Goal: Task Accomplishment & Management: Use online tool/utility

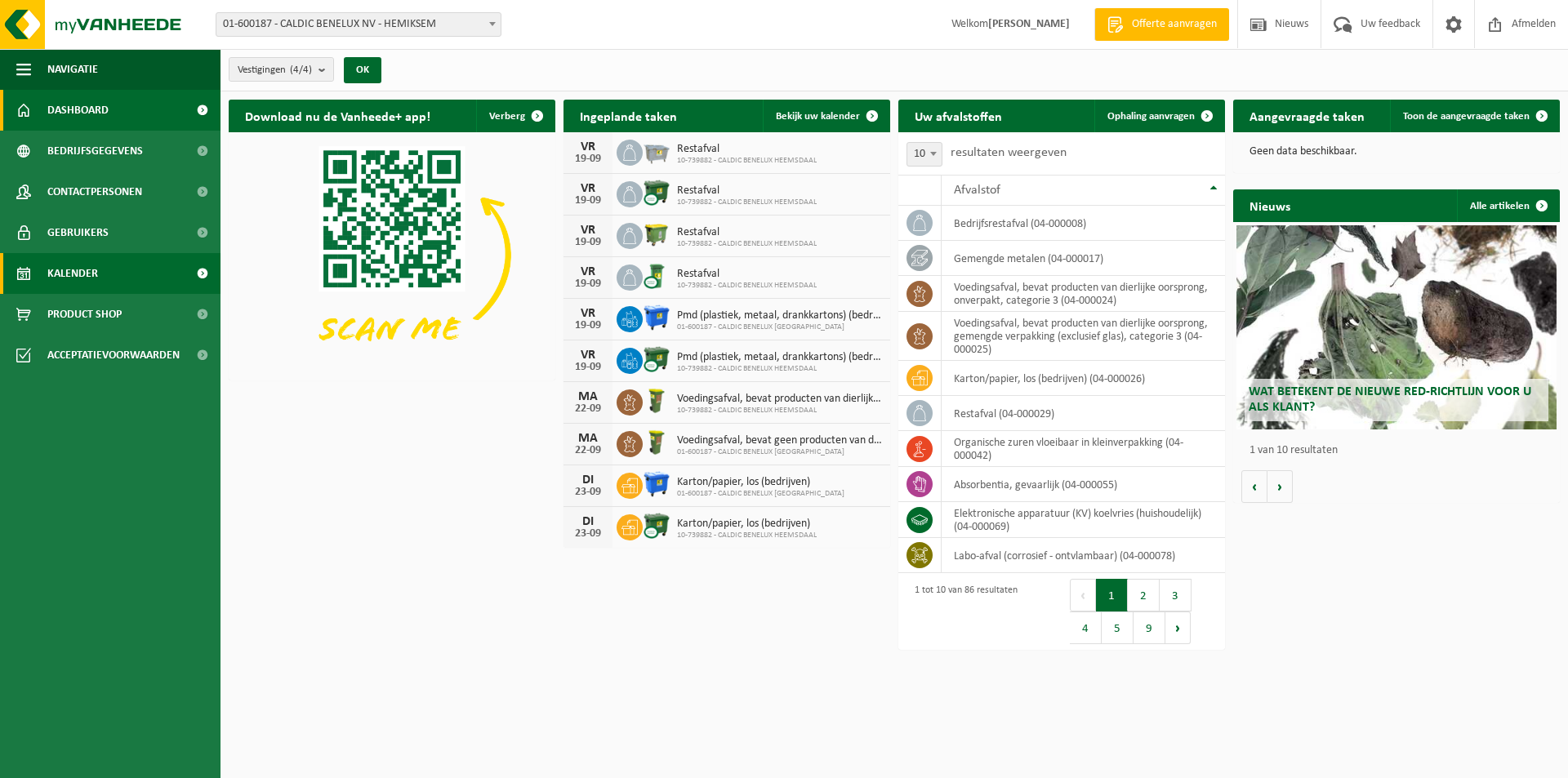
click at [103, 272] on link "Kalender" at bounding box center [110, 273] width 220 height 41
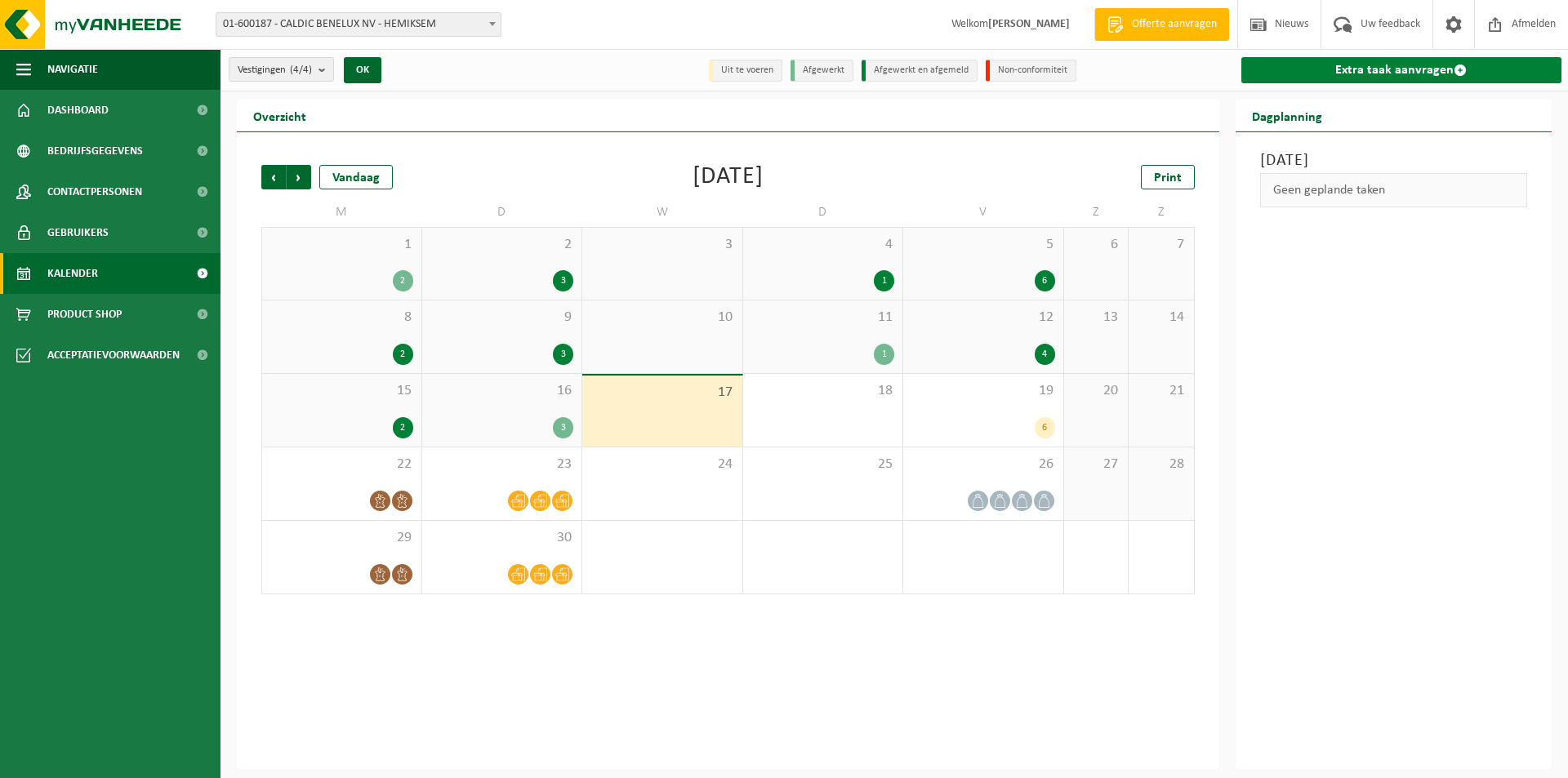
click at [1315, 74] on link "Extra taak aanvragen" at bounding box center [1401, 70] width 321 height 26
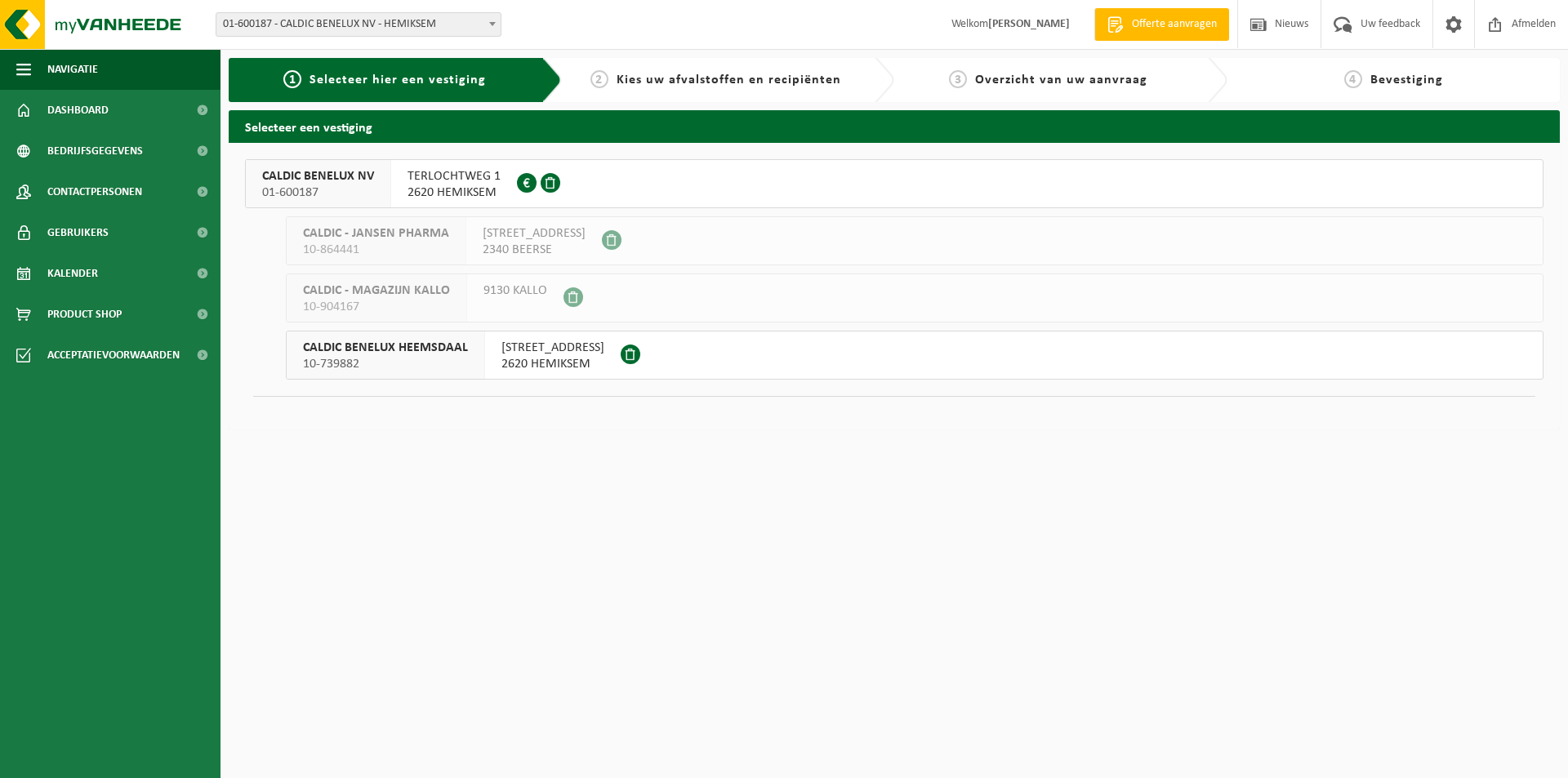
click at [323, 187] on span "01-600187" at bounding box center [318, 192] width 112 height 16
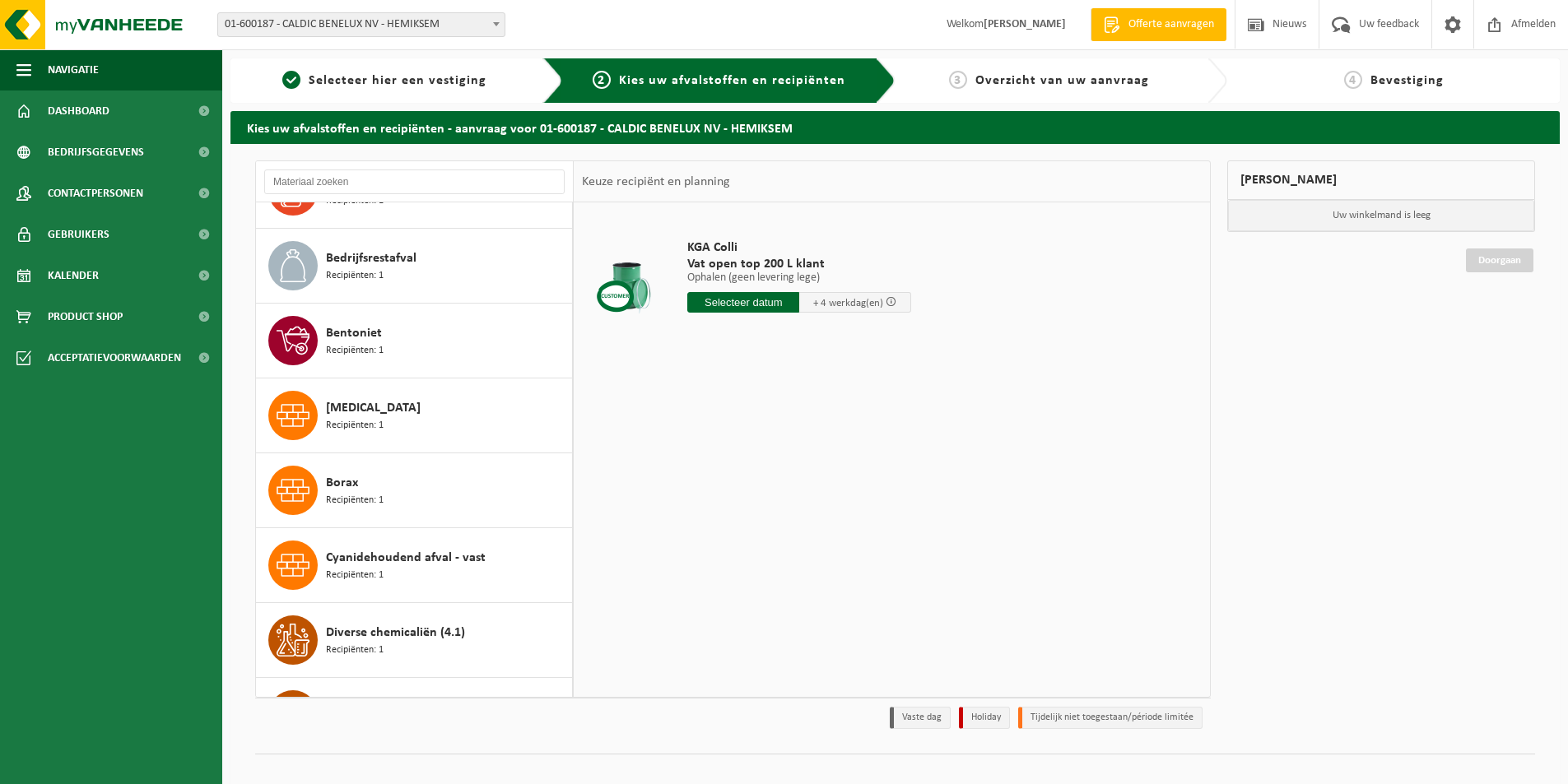
scroll to position [865, 0]
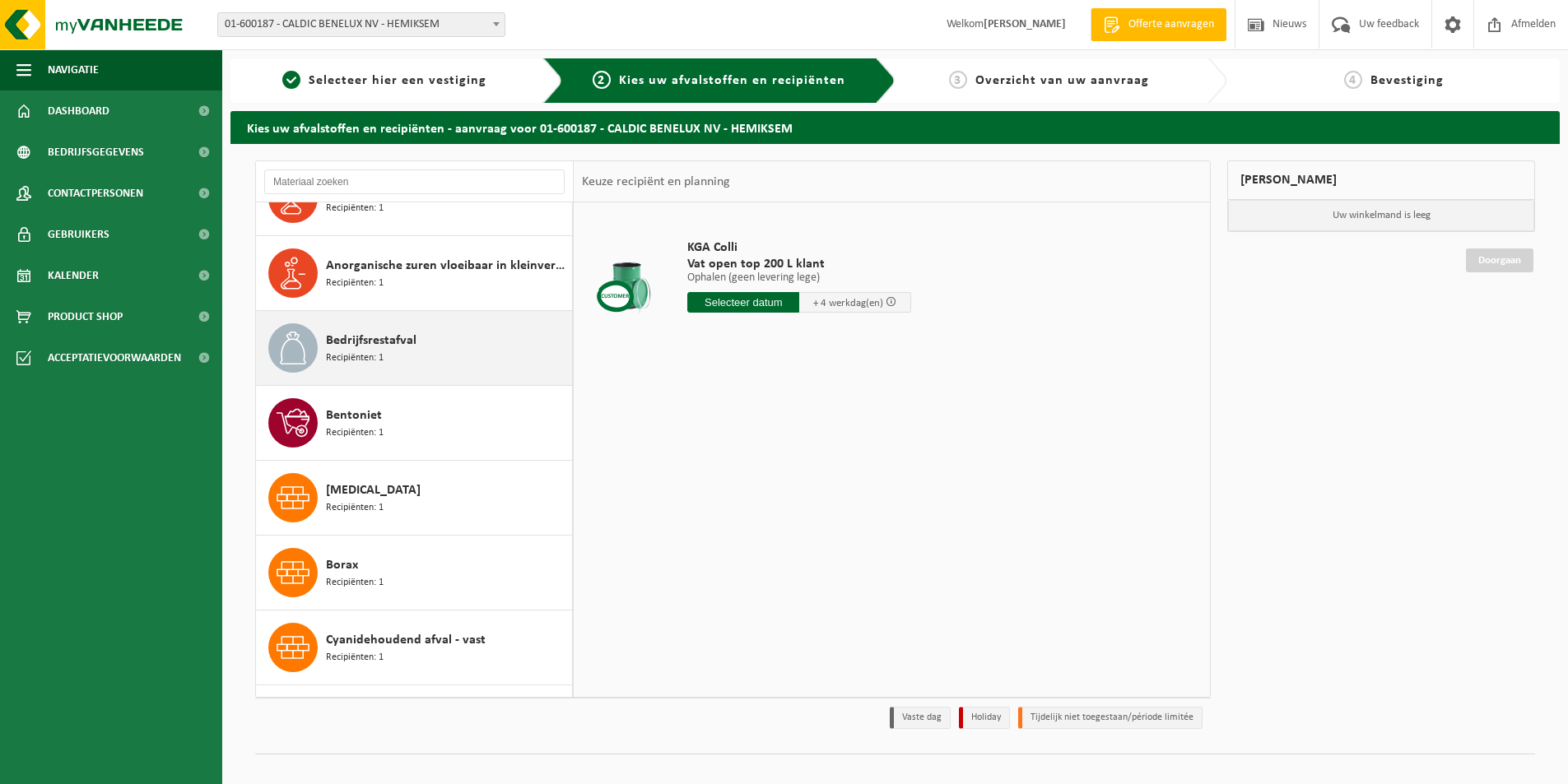
click at [384, 370] on div "Bedrijfsrestafval Recipiënten: 1" at bounding box center [447, 348] width 242 height 49
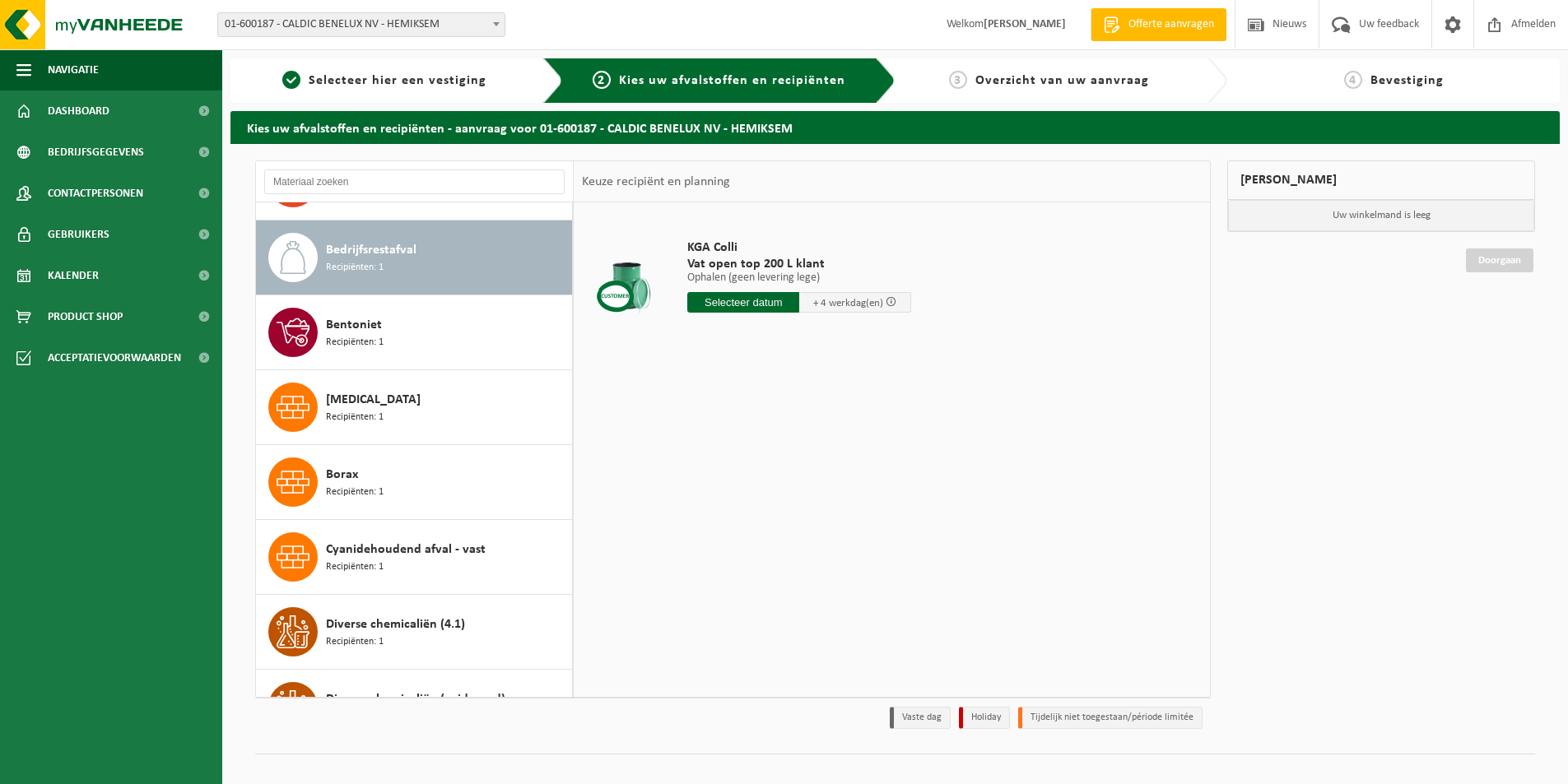
scroll to position [973, 0]
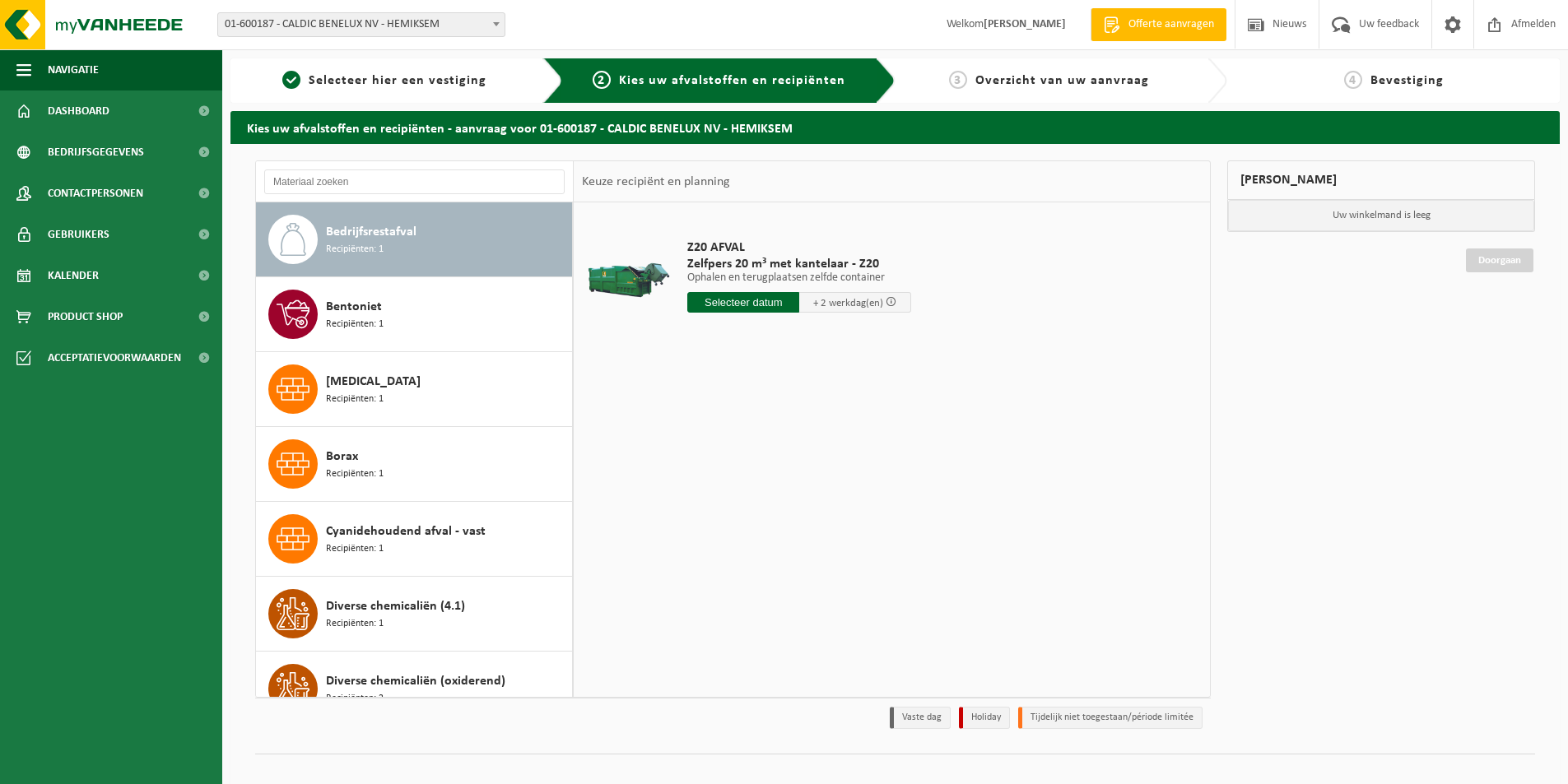
click at [752, 313] on div "Z20 AFVAL Zelfpers 20 m³ met kantelaar - Z20 Ophalen en terugplaatsen zelfde co…" at bounding box center [800, 280] width 241 height 114
click at [782, 302] on input "text" at bounding box center [743, 302] width 112 height 20
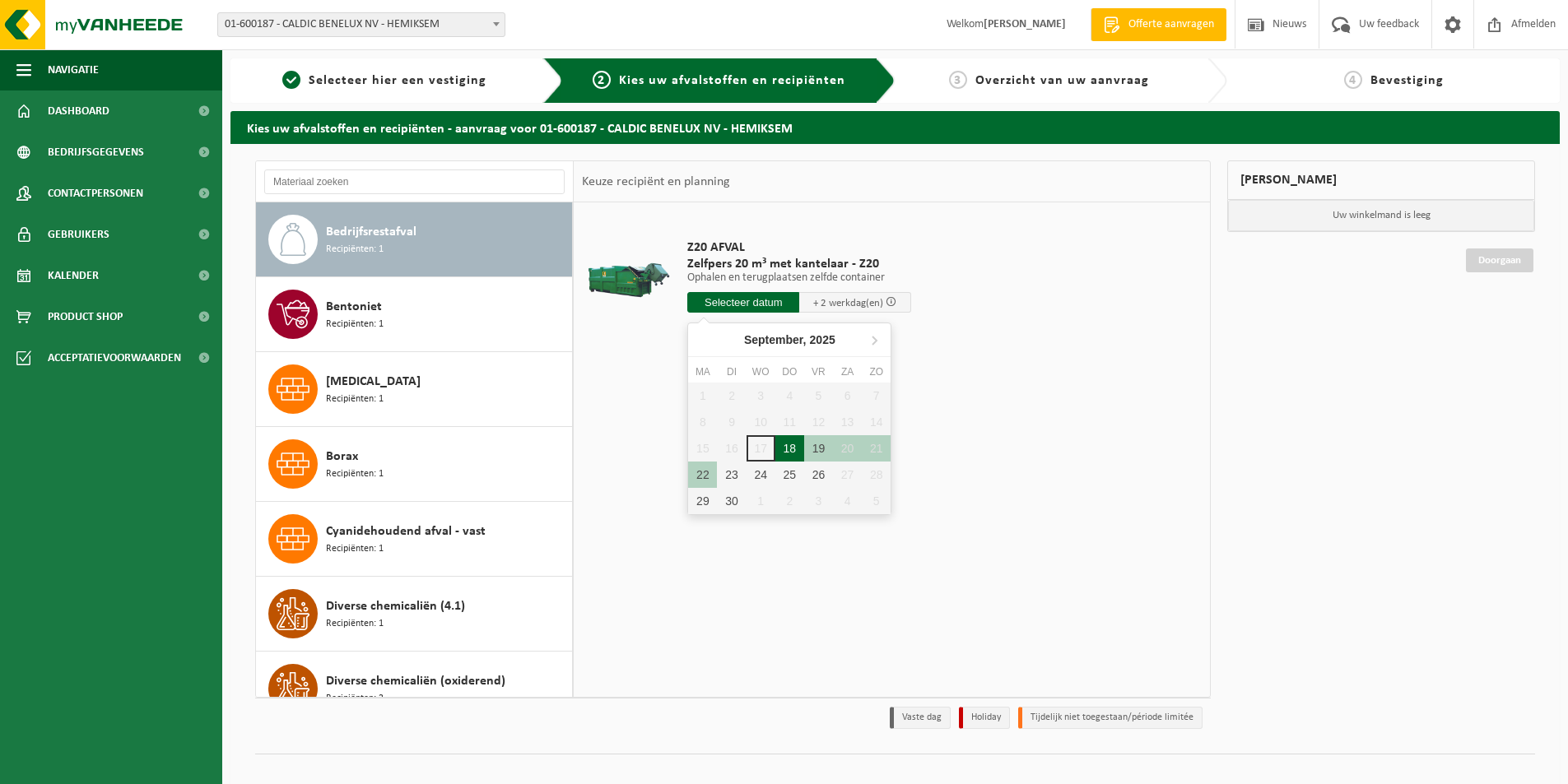
click at [794, 450] on div "18" at bounding box center [790, 448] width 29 height 26
type input "Van 2025-09-18"
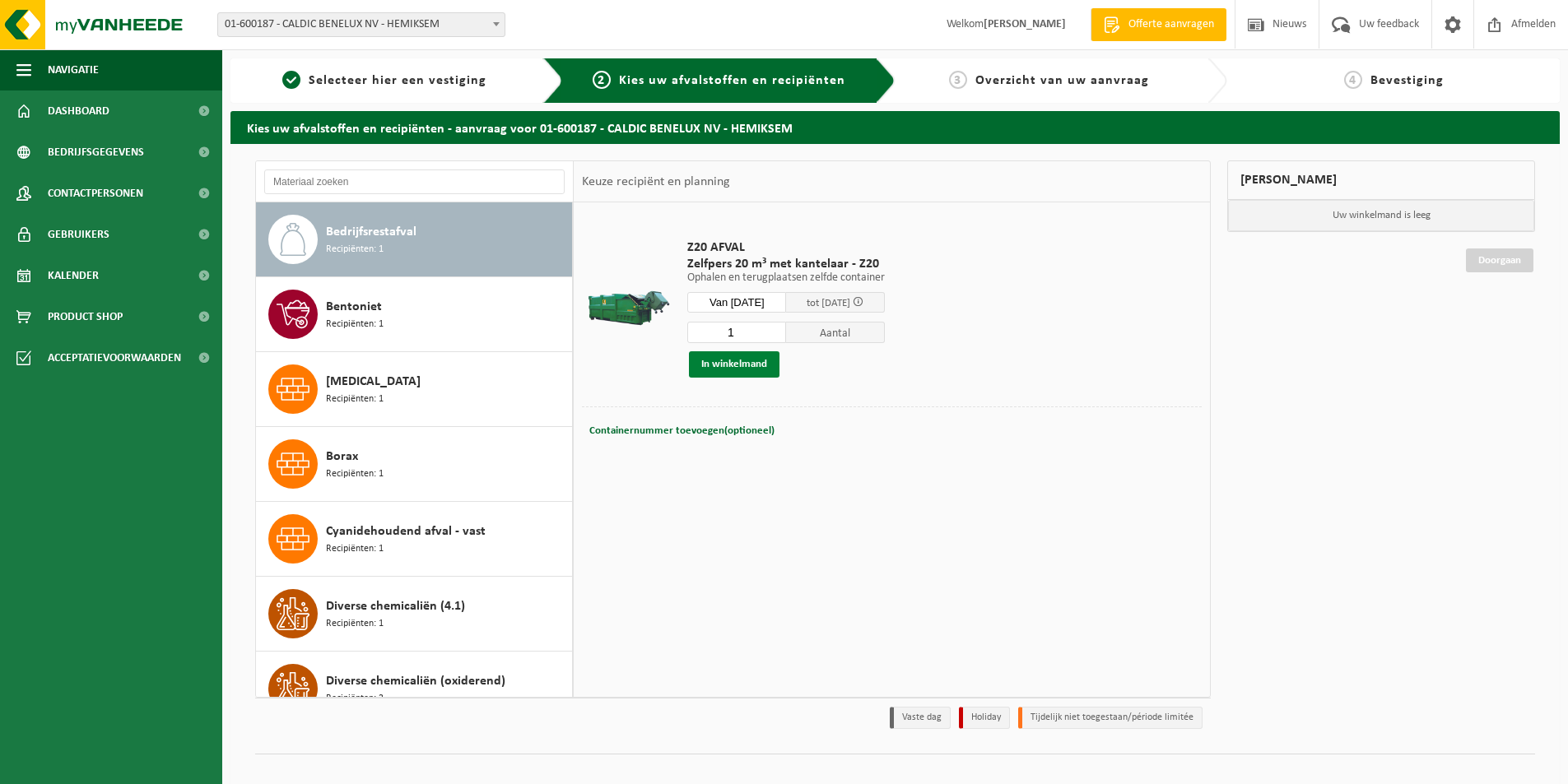
click at [716, 371] on button "In winkelmand" at bounding box center [734, 364] width 90 height 26
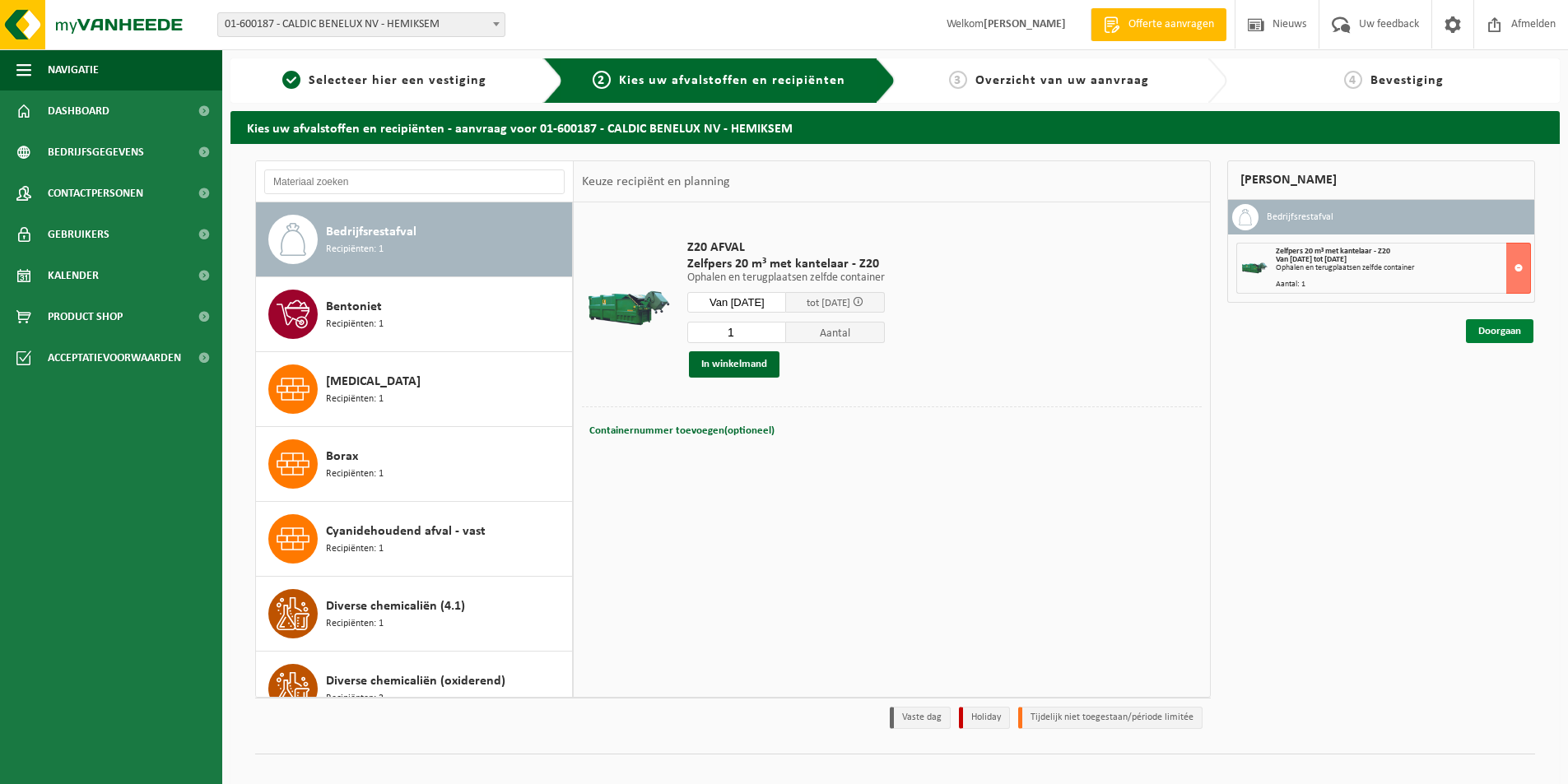
click at [1505, 337] on link "Doorgaan" at bounding box center [1500, 331] width 67 height 24
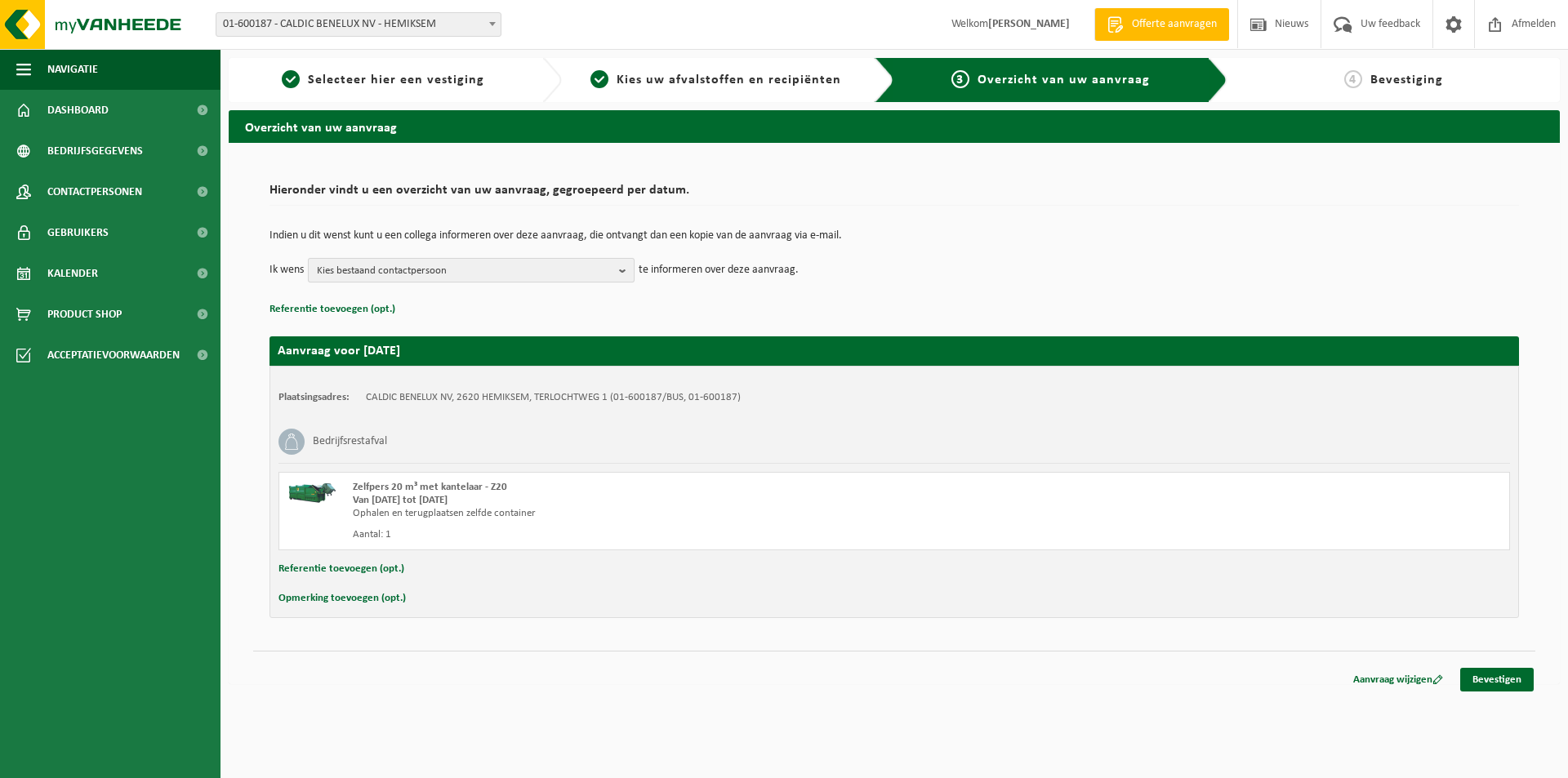
click at [623, 268] on b "button" at bounding box center [626, 270] width 14 height 23
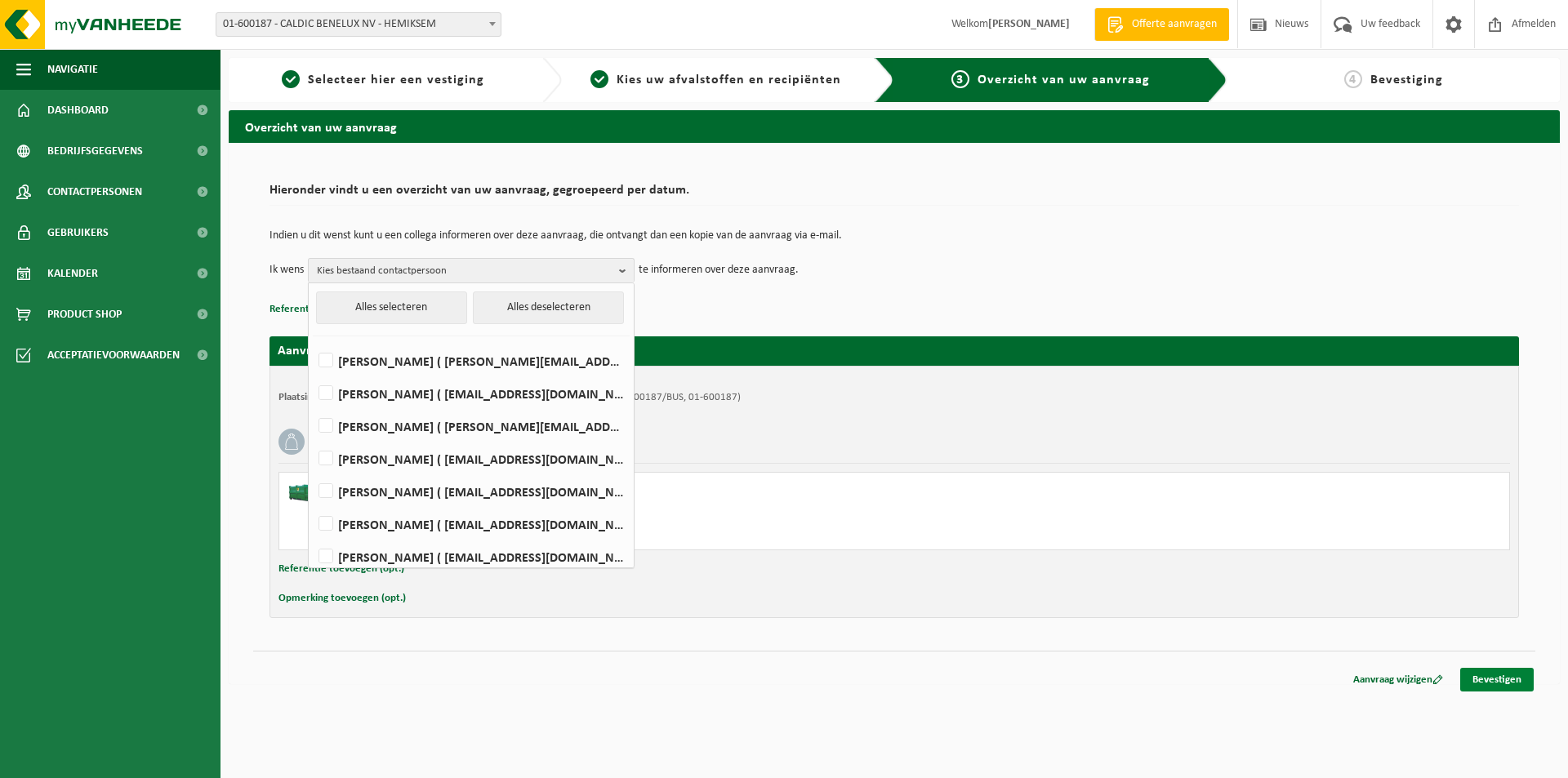
click at [1504, 677] on link "Bevestigen" at bounding box center [1497, 680] width 74 height 24
